Goal: Information Seeking & Learning: Learn about a topic

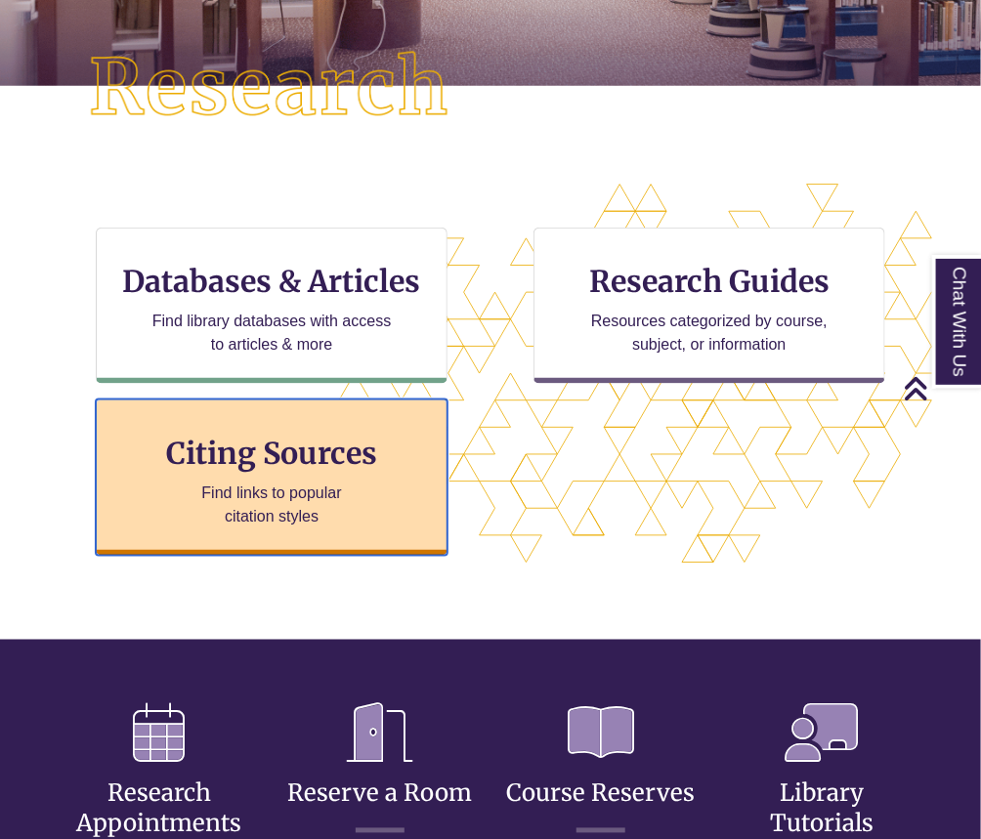
click at [356, 486] on p "Find links to popular citation styles" at bounding box center [272, 504] width 190 height 47
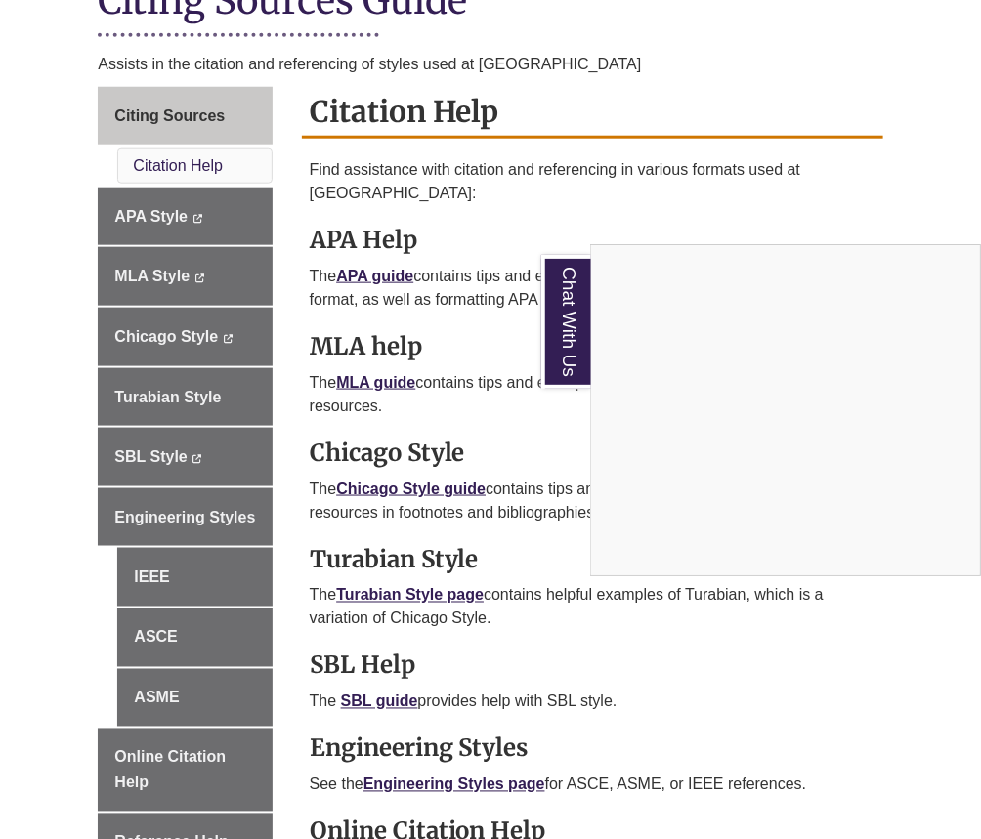
scroll to position [549, 0]
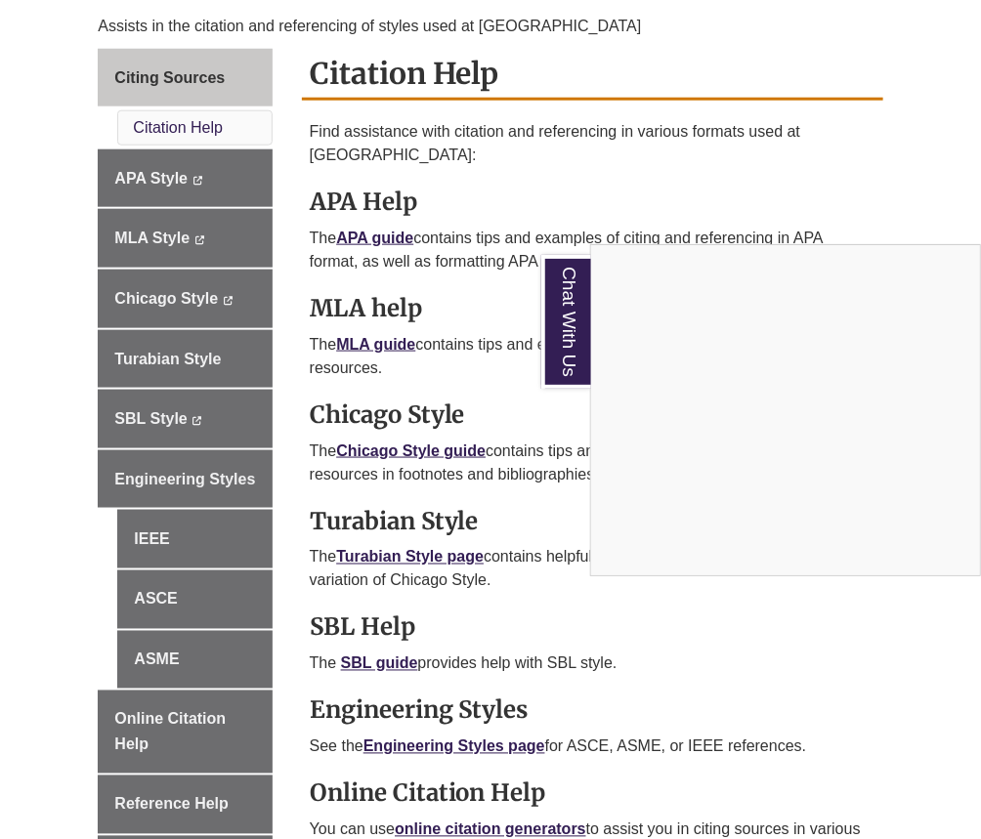
click at [405, 425] on div "Chat With Us" at bounding box center [490, 419] width 981 height 839
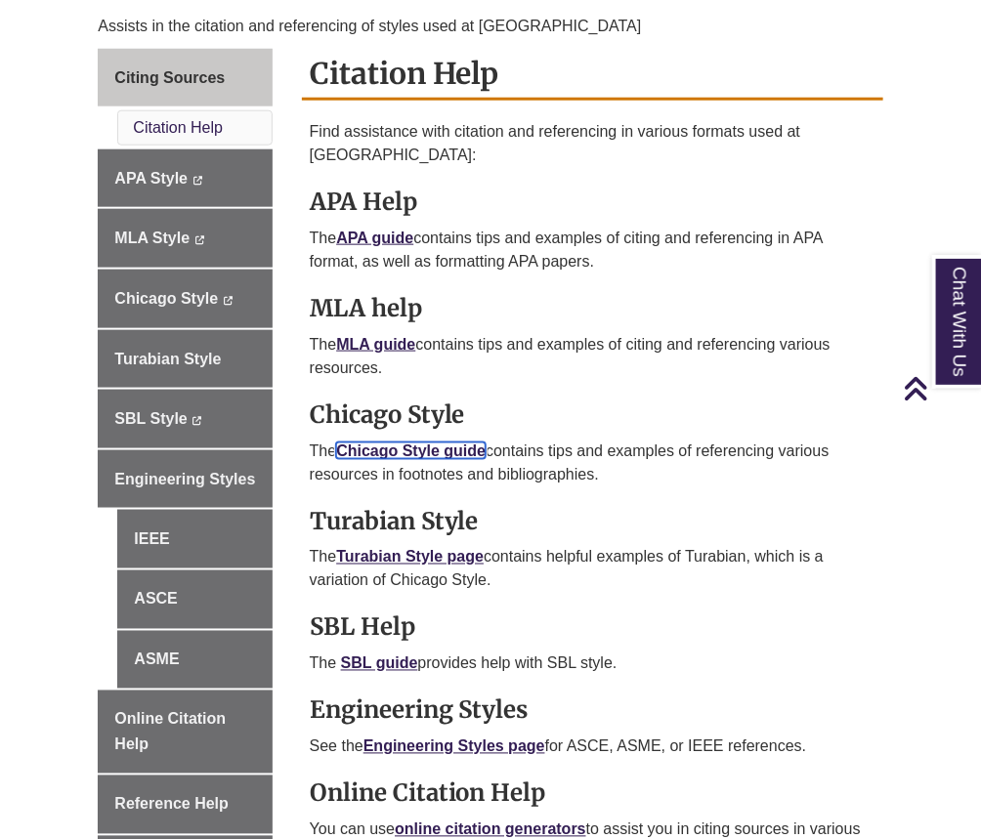
click at [410, 442] on link "Chicago Style guide" at bounding box center [410, 450] width 149 height 17
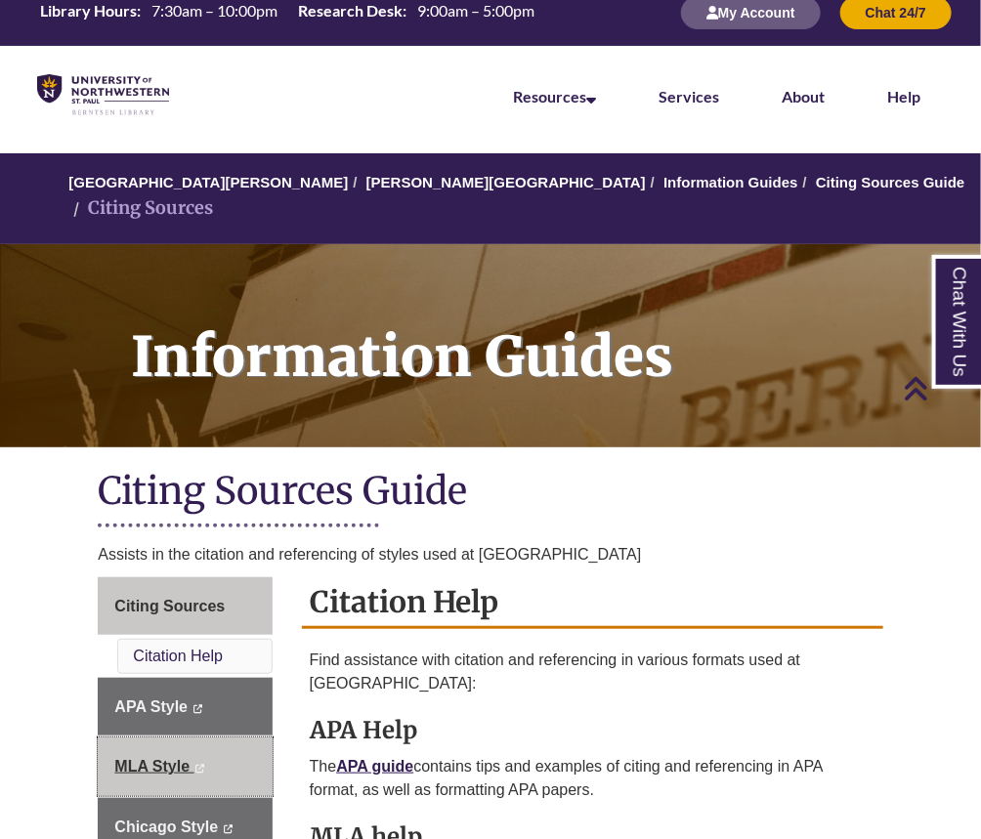
scroll to position [0, 0]
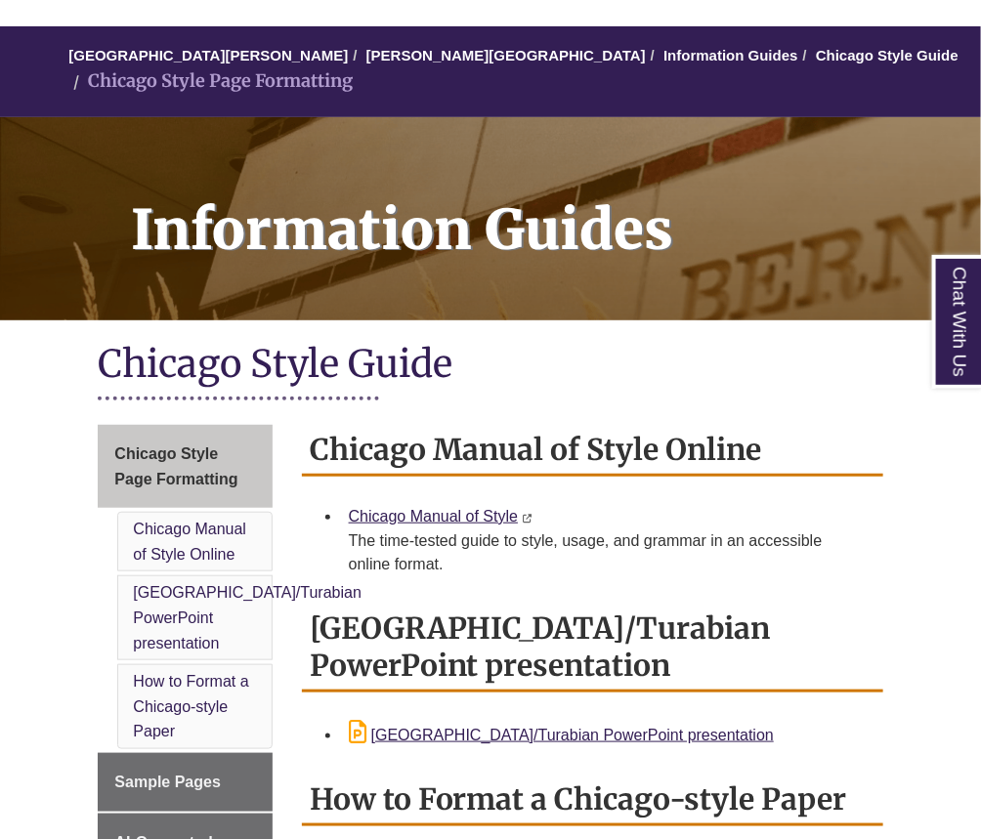
scroll to position [149, 0]
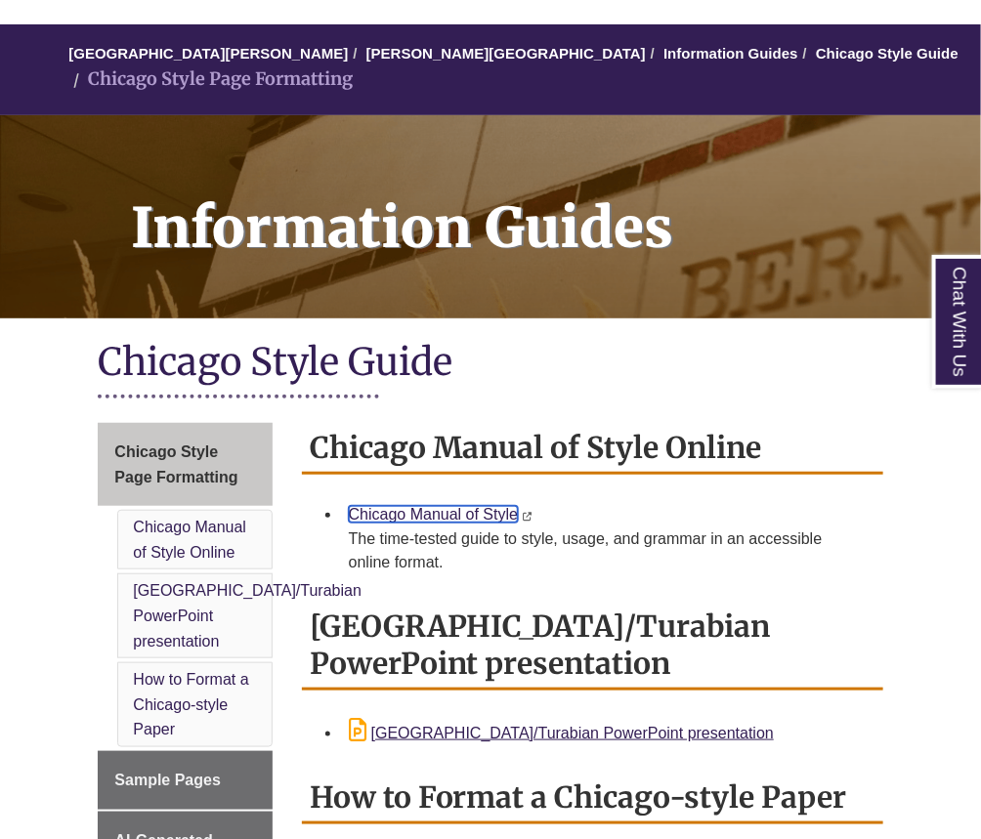
click at [441, 508] on link "Chicago Manual of Style" at bounding box center [433, 514] width 169 height 17
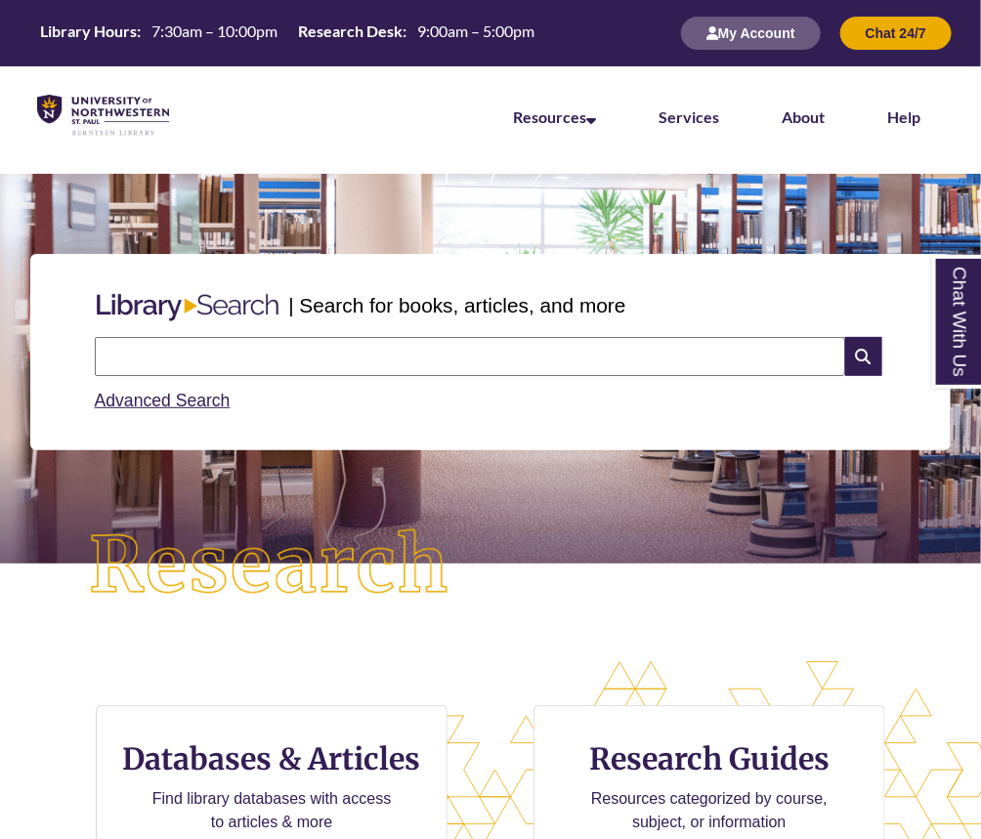
click at [209, 346] on input "text" at bounding box center [470, 356] width 750 height 39
type input "**********"
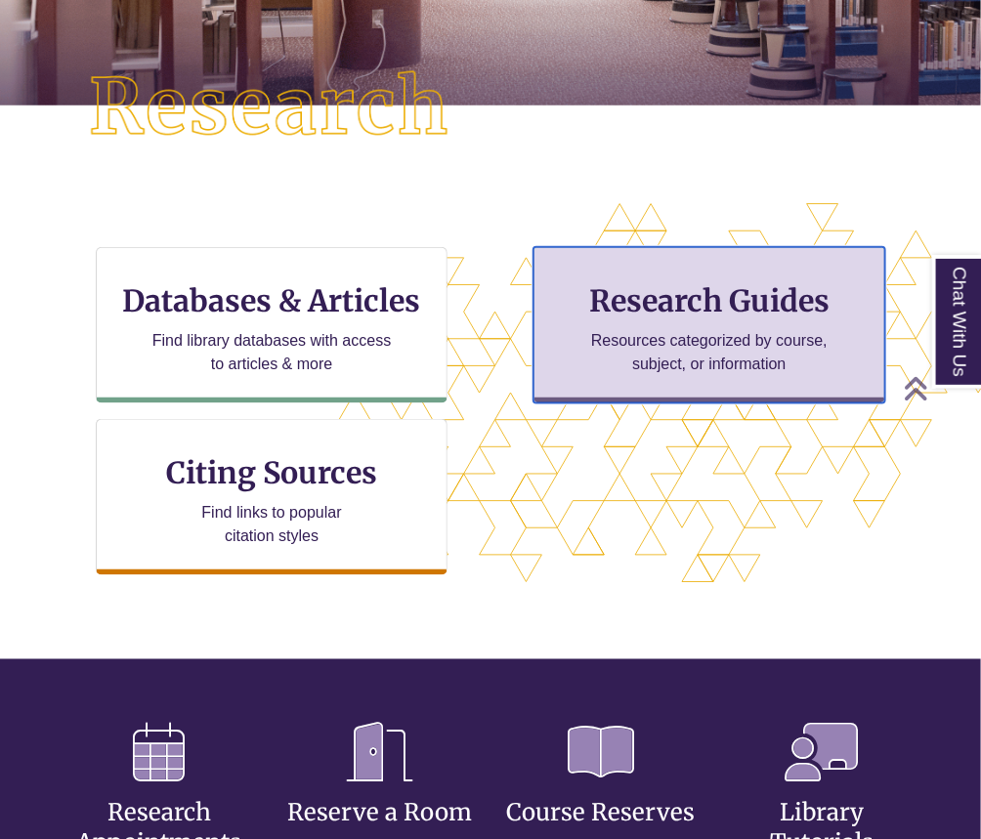
click at [660, 370] on p "Resources categorized by course, subject, or information" at bounding box center [709, 352] width 255 height 47
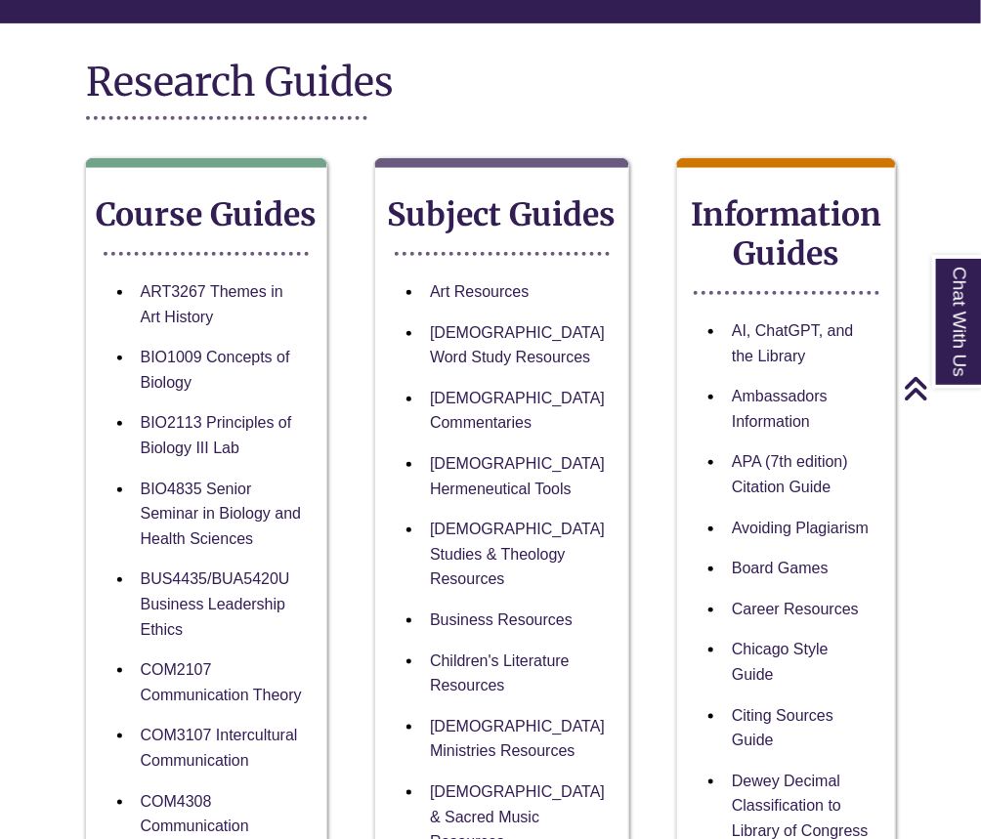
scroll to position [1003, 0]
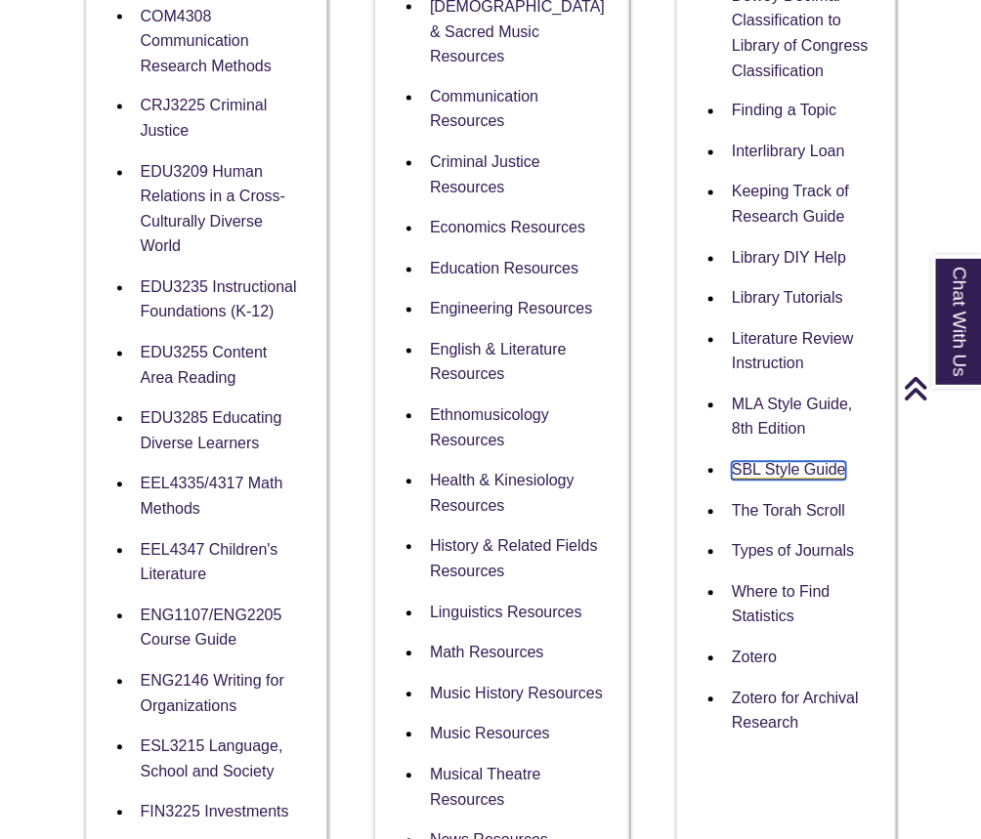
click at [777, 462] on link "SBL Style Guide" at bounding box center [789, 471] width 114 height 19
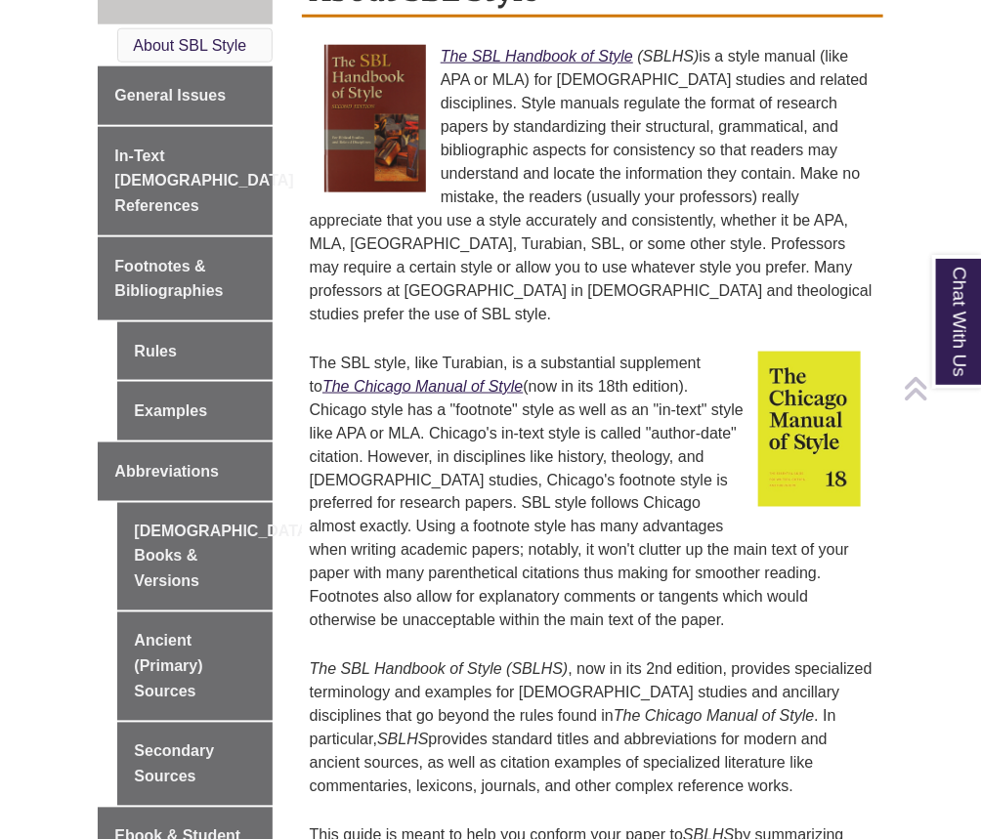
scroll to position [609, 0]
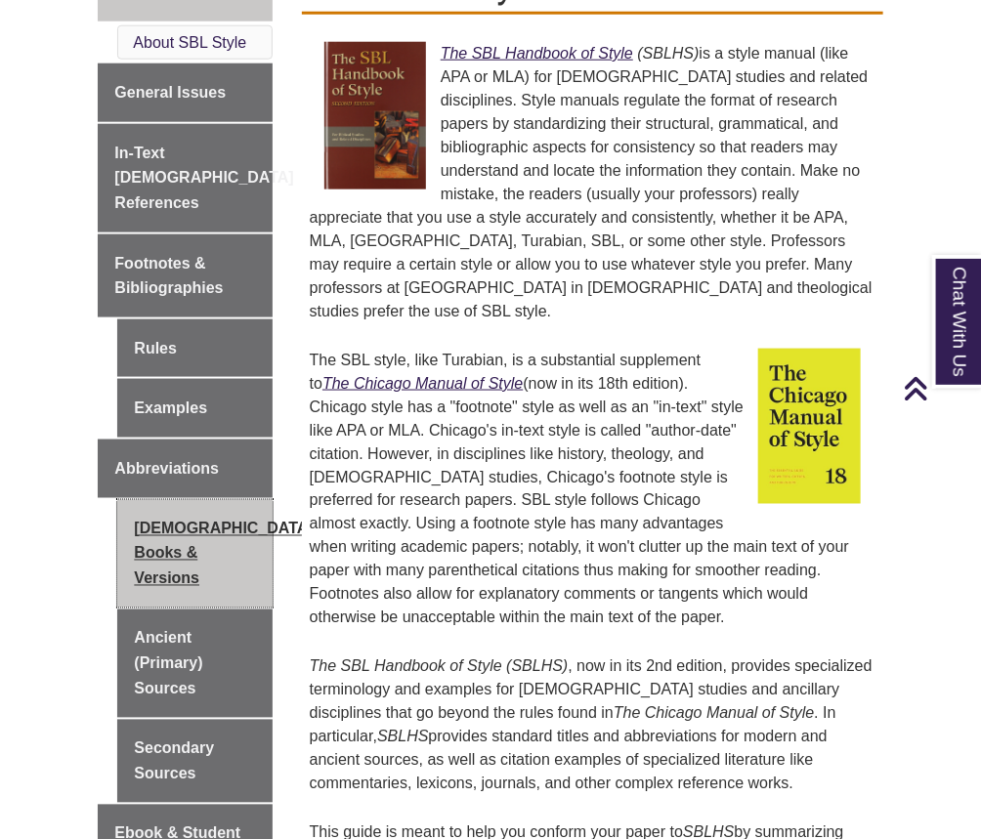
click at [198, 500] on link "[DEMOGRAPHIC_DATA] Books & Versions" at bounding box center [194, 554] width 154 height 108
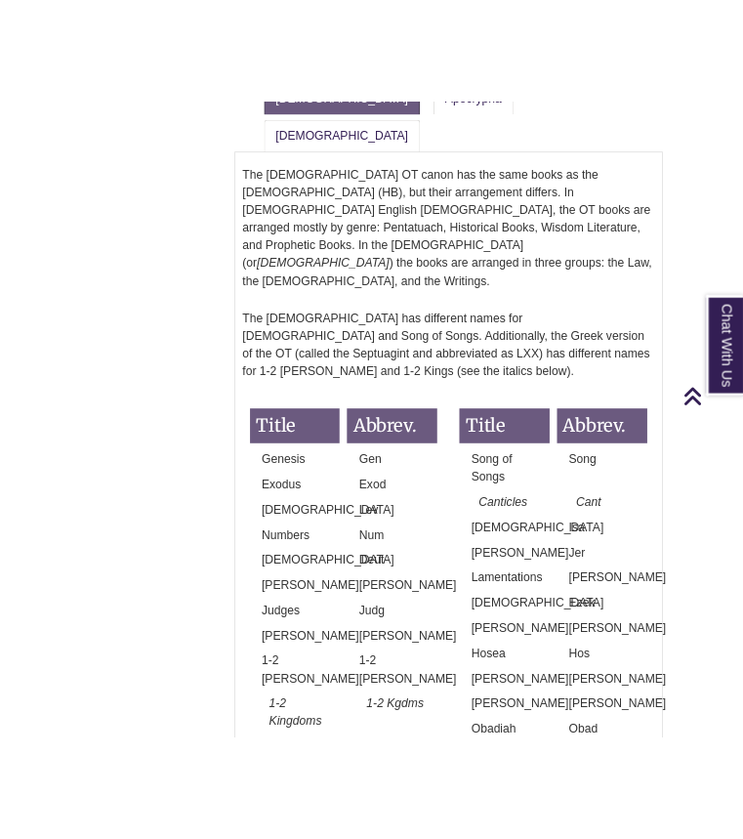
scroll to position [2149, 0]
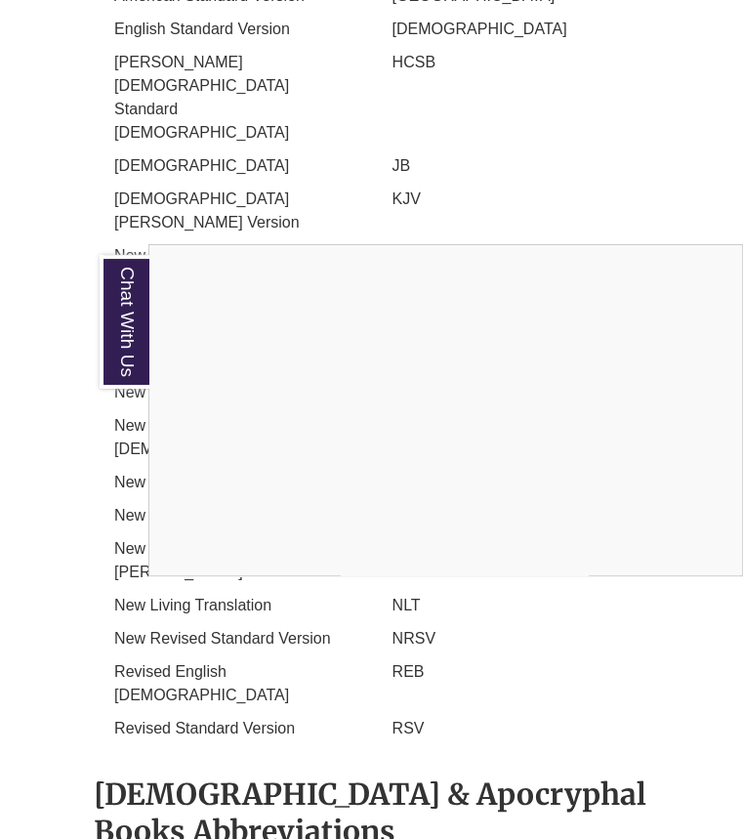
click at [404, 668] on div "Chat With Us" at bounding box center [371, 419] width 743 height 839
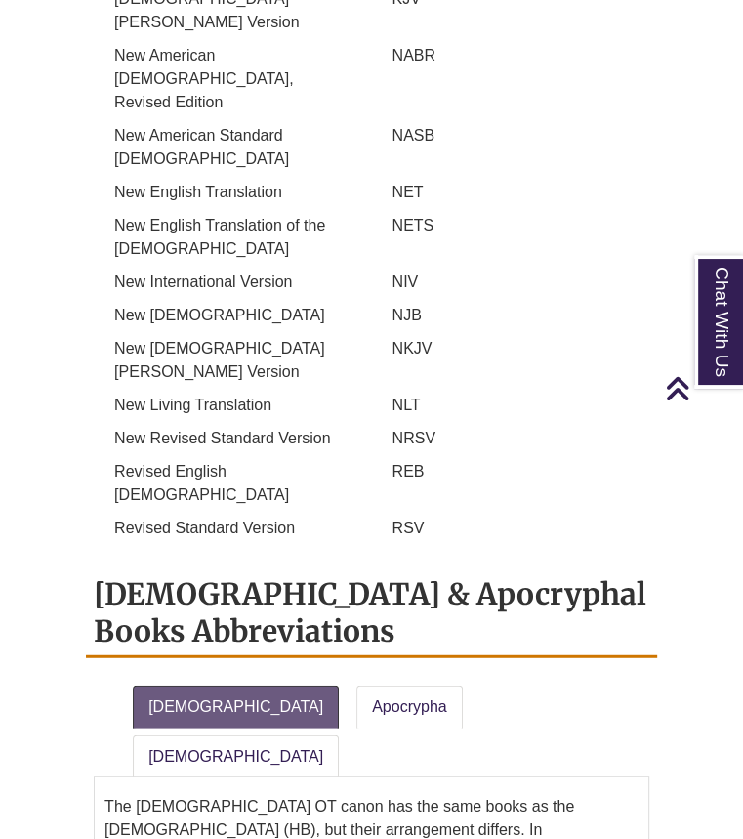
scroll to position [2348, 0]
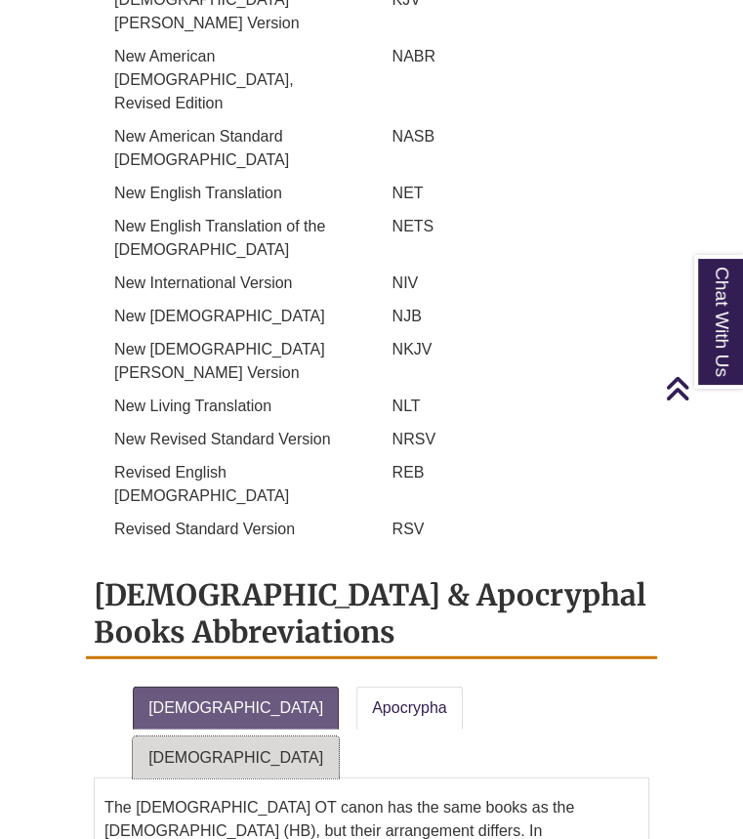
click at [339, 736] on link "[DEMOGRAPHIC_DATA]" at bounding box center [236, 757] width 206 height 43
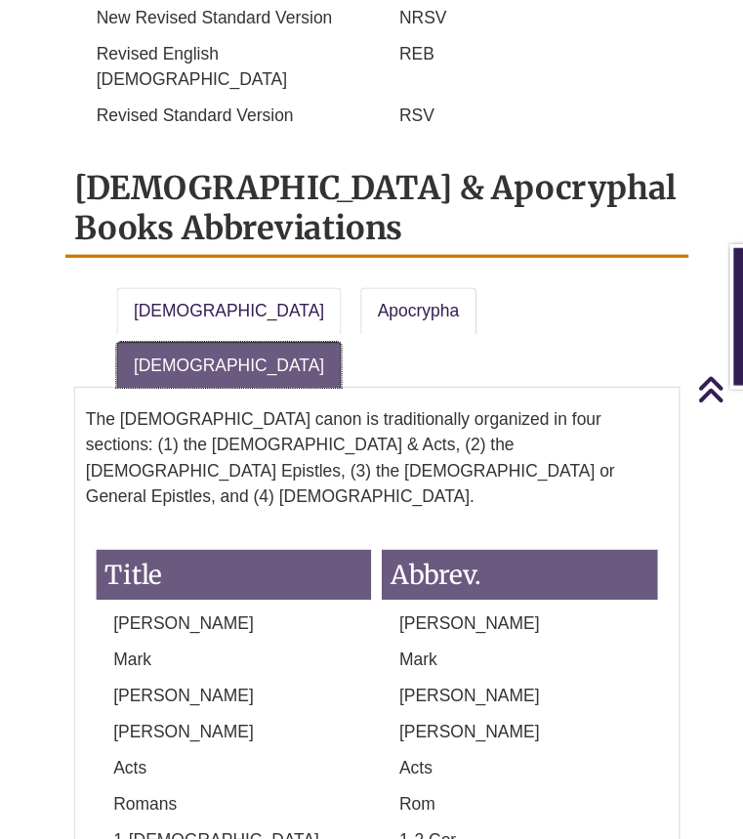
scroll to position [2740, 0]
